Goal: Transaction & Acquisition: Purchase product/service

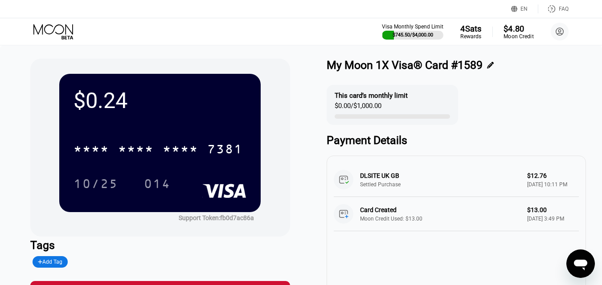
click at [507, 32] on div "$4.80" at bounding box center [518, 28] width 30 height 9
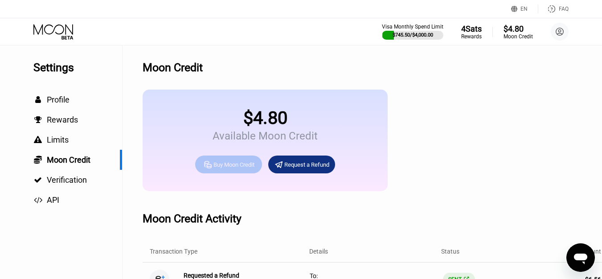
click at [226, 168] on div "Buy Moon Credit" at bounding box center [233, 165] width 41 height 8
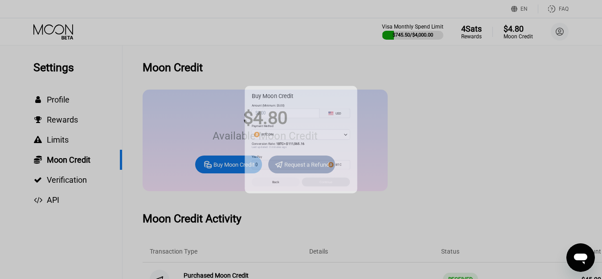
type input "0"
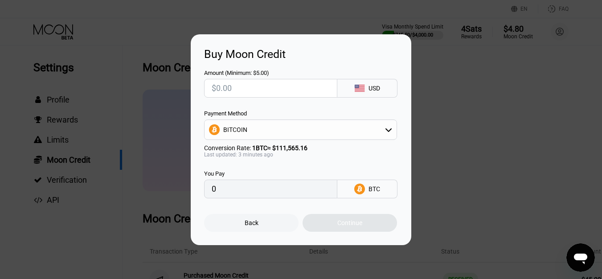
click at [232, 87] on input "text" at bounding box center [271, 88] width 118 height 18
type input "$1"
type input "0.00000897"
type input "0"
type input "$36"
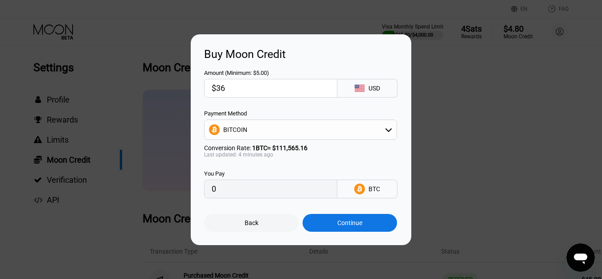
type input "0.00032246"
type input "$36"
click at [251, 129] on div "BITCOIN" at bounding box center [300, 130] width 192 height 18
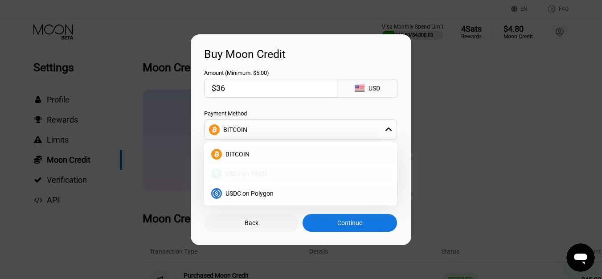
click at [243, 173] on span "USDT on TRON" at bounding box center [245, 173] width 41 height 7
type input "36.36"
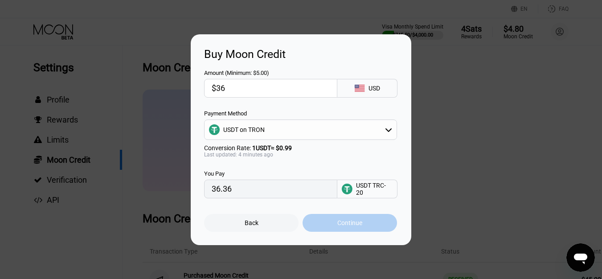
click at [354, 232] on div "Continue" at bounding box center [349, 223] width 94 height 18
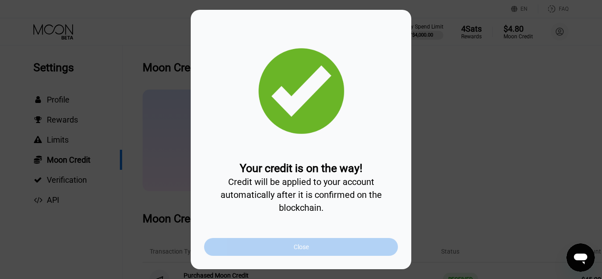
click at [308, 246] on div "Close" at bounding box center [300, 246] width 15 height 7
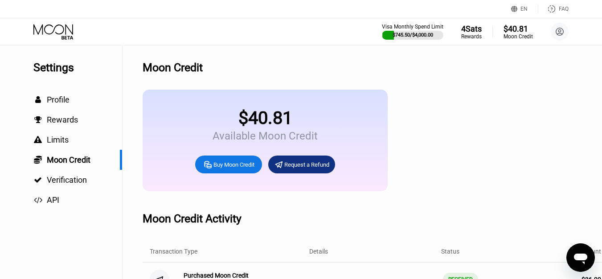
click at [51, 32] on icon at bounding box center [53, 32] width 41 height 16
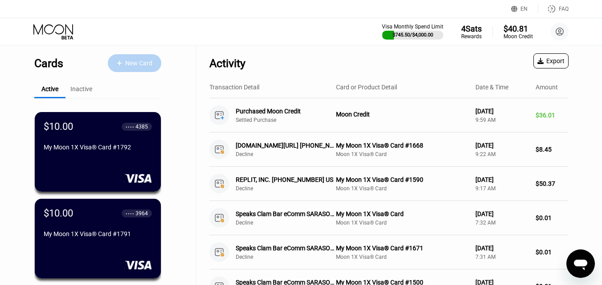
click at [142, 60] on div "New Card" at bounding box center [138, 64] width 27 height 8
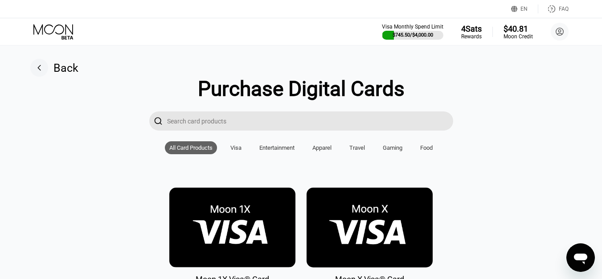
click at [227, 225] on img at bounding box center [232, 227] width 126 height 80
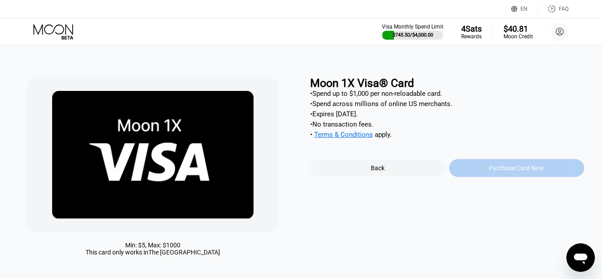
click at [481, 172] on div "Purchase Card Now" at bounding box center [516, 168] width 135 height 18
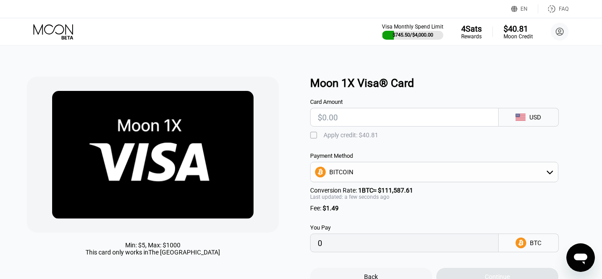
click at [371, 113] on input "text" at bounding box center [404, 117] width 173 height 18
type input "$6"
type input "0.00006713"
type input "$6"
click at [314, 136] on div "" at bounding box center [314, 135] width 9 height 9
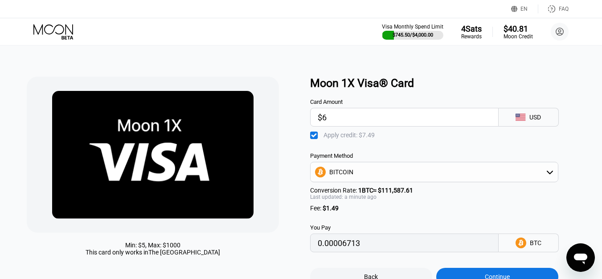
type input "0"
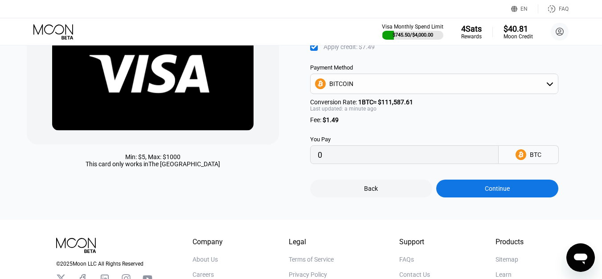
scroll to position [89, 0]
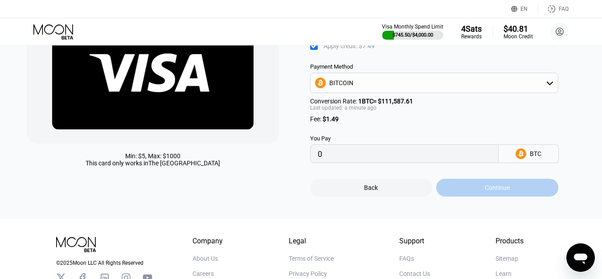
click at [487, 191] on div "Continue" at bounding box center [497, 187] width 25 height 7
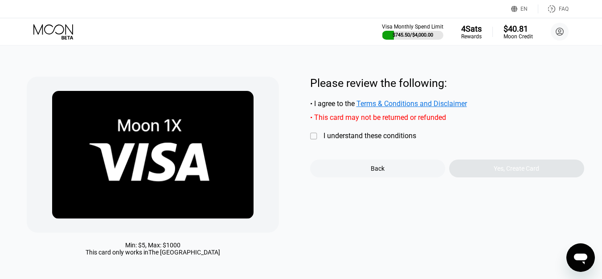
click at [317, 139] on div "" at bounding box center [314, 136] width 9 height 9
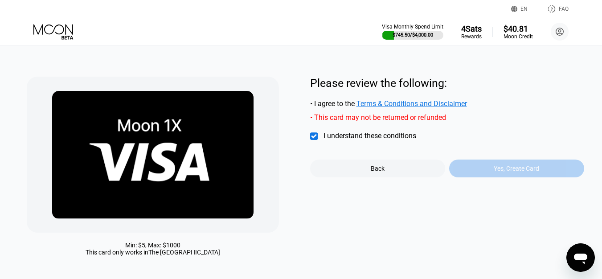
click at [505, 172] on div "Yes, Create Card" at bounding box center [515, 168] width 45 height 7
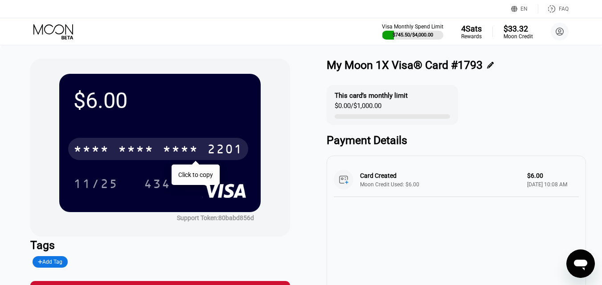
click at [169, 154] on div "* * * *" at bounding box center [181, 150] width 36 height 14
